Goal: Navigation & Orientation: Understand site structure

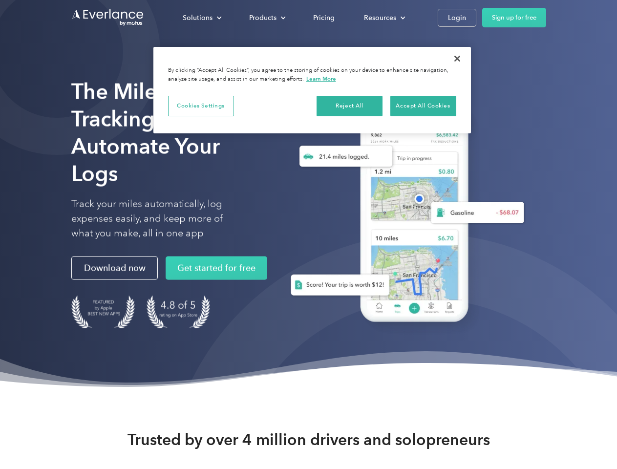
click at [202, 18] on div "Solutions" at bounding box center [198, 18] width 30 height 12
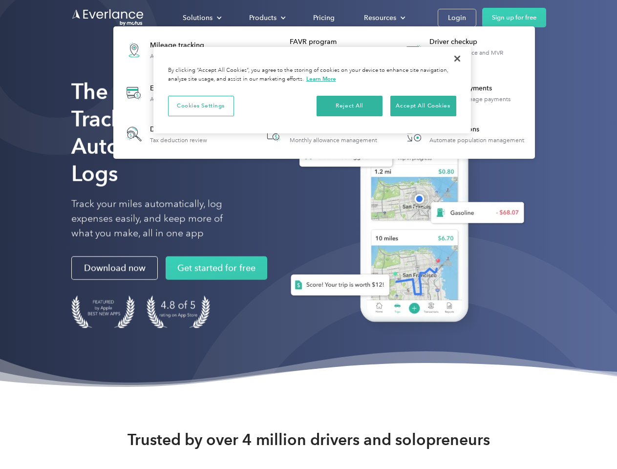
click at [266, 18] on div "Products" at bounding box center [262, 18] width 27 height 12
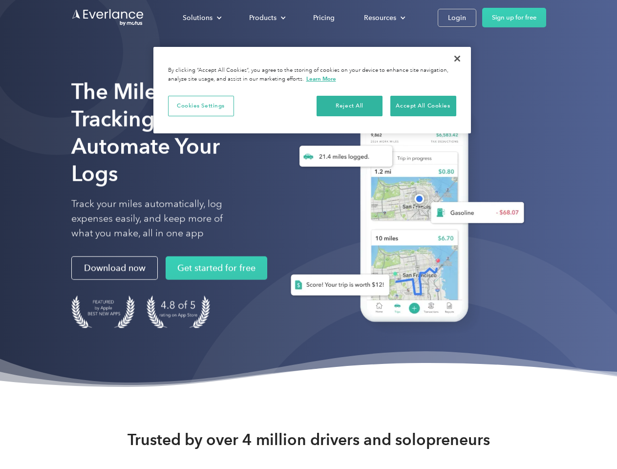
click at [384, 18] on div "Resources" at bounding box center [380, 18] width 32 height 12
click at [201, 106] on button "Cookies Settings" at bounding box center [201, 106] width 66 height 21
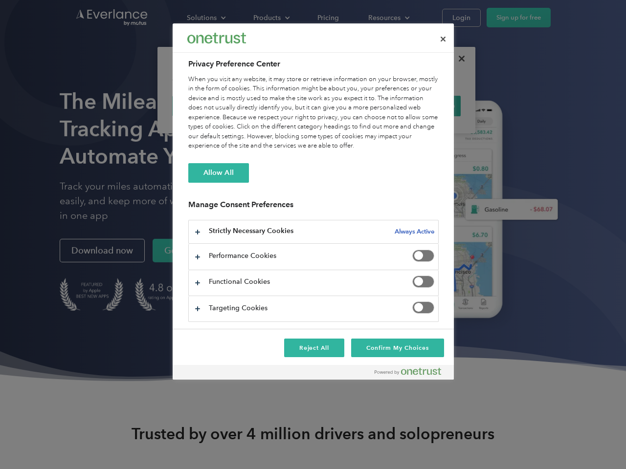
click at [350, 106] on div "When you visit any website, it may store or retrieve information on your browse…" at bounding box center [313, 113] width 250 height 76
click at [423, 106] on div "When you visit any website, it may store or retrieve information on your browse…" at bounding box center [313, 113] width 250 height 76
click at [458, 59] on div at bounding box center [313, 234] width 626 height 469
